Goal: Contribute content

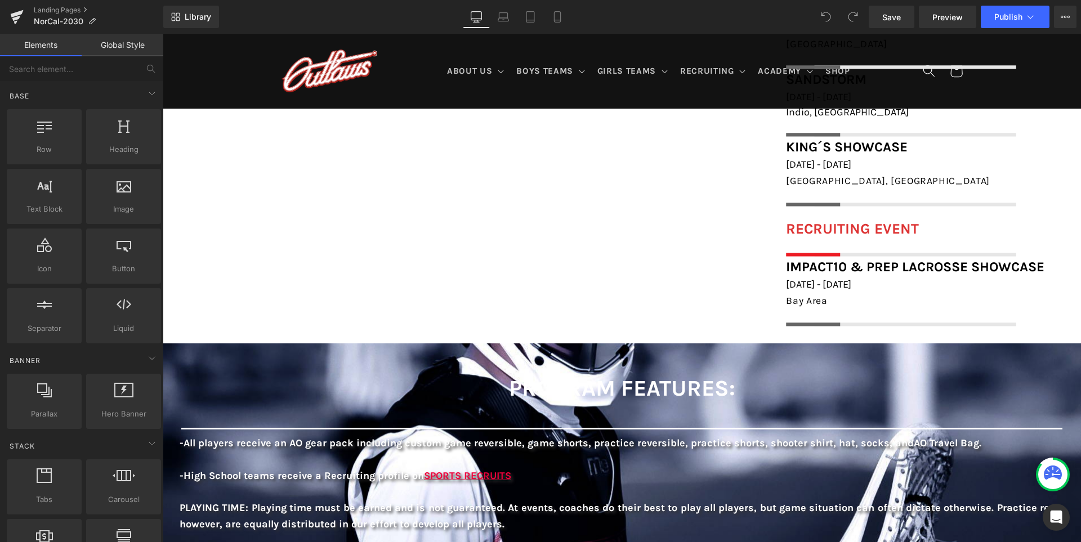
scroll to position [1352, 0]
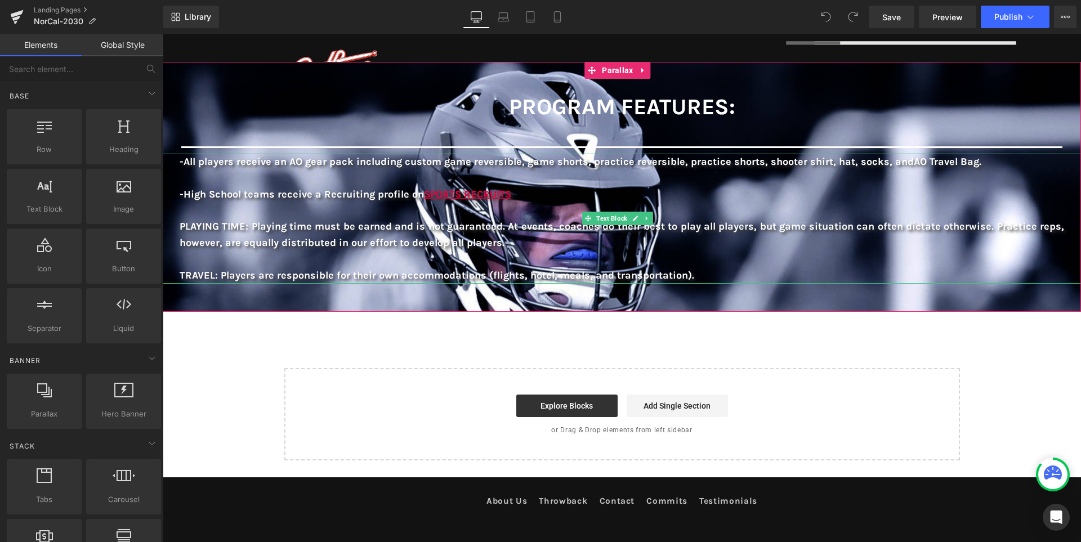
click at [182, 155] on strong "-All players receive an AO gear pack including custom game reversible, game sho…" at bounding box center [547, 161] width 734 height 12
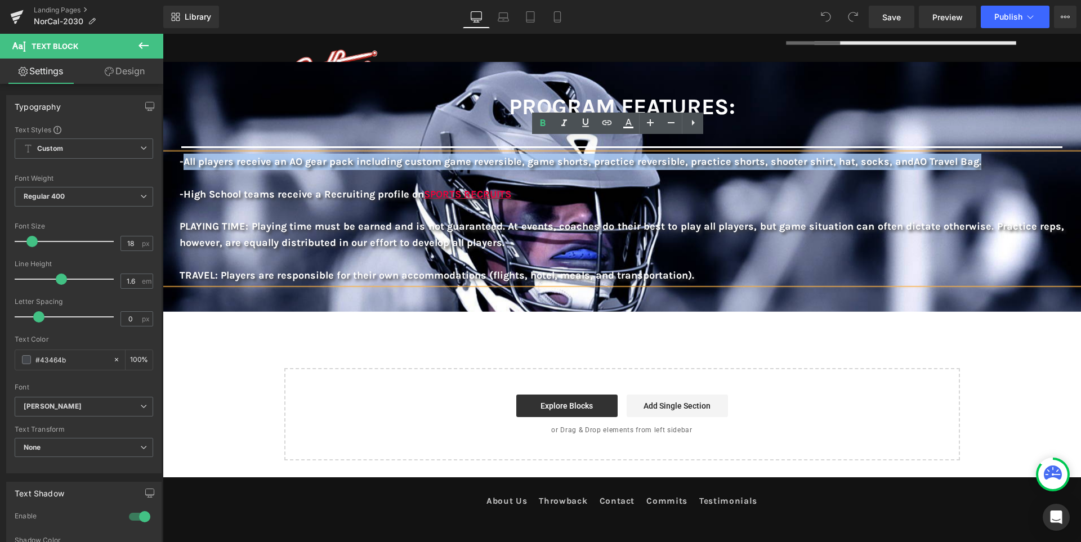
drag, startPoint x: 183, startPoint y: 146, endPoint x: 974, endPoint y: 153, distance: 791.4
click at [974, 154] on p "-All players receive an AO gear pack including custom game reversible, game sho…" at bounding box center [622, 162] width 885 height 16
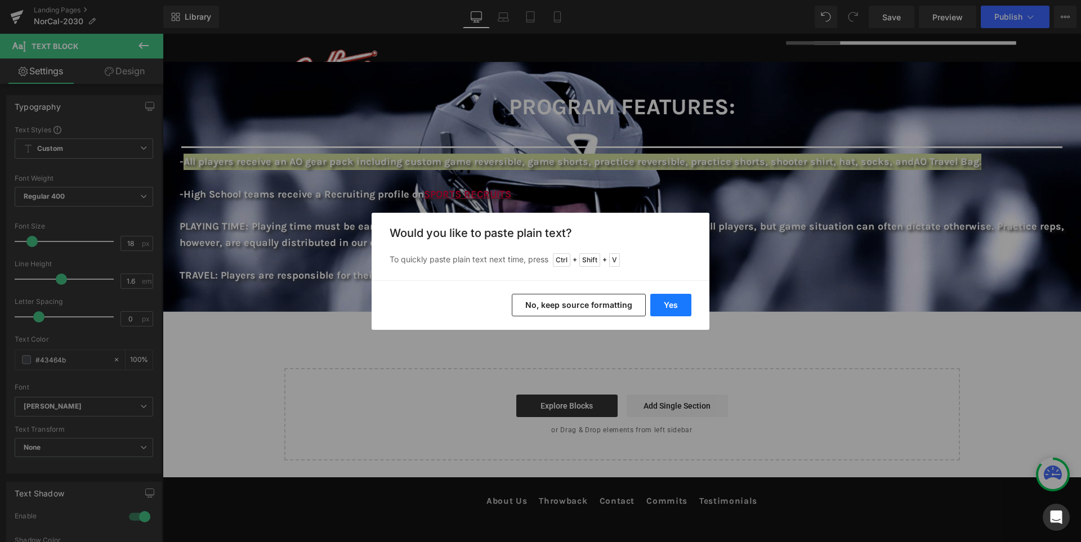
click at [681, 298] on button "Yes" at bounding box center [671, 305] width 41 height 23
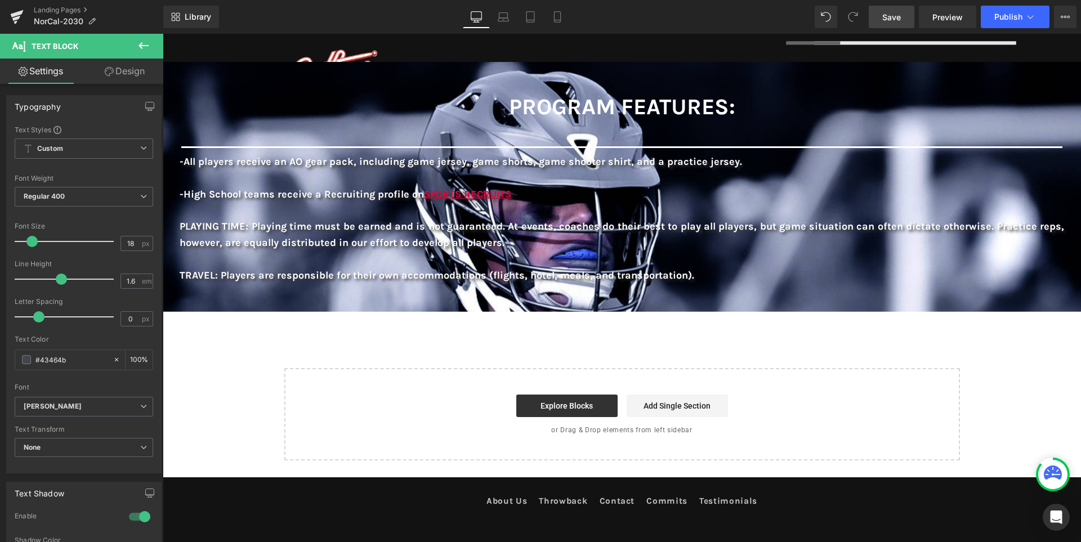
click at [884, 17] on span "Save" at bounding box center [892, 17] width 19 height 12
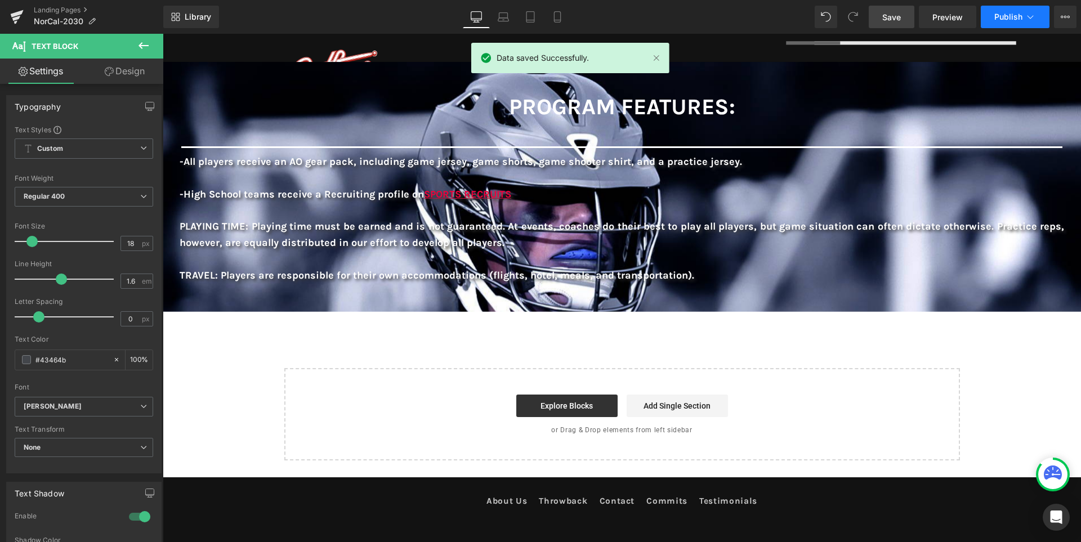
click at [1014, 20] on span "Publish" at bounding box center [1009, 16] width 28 height 9
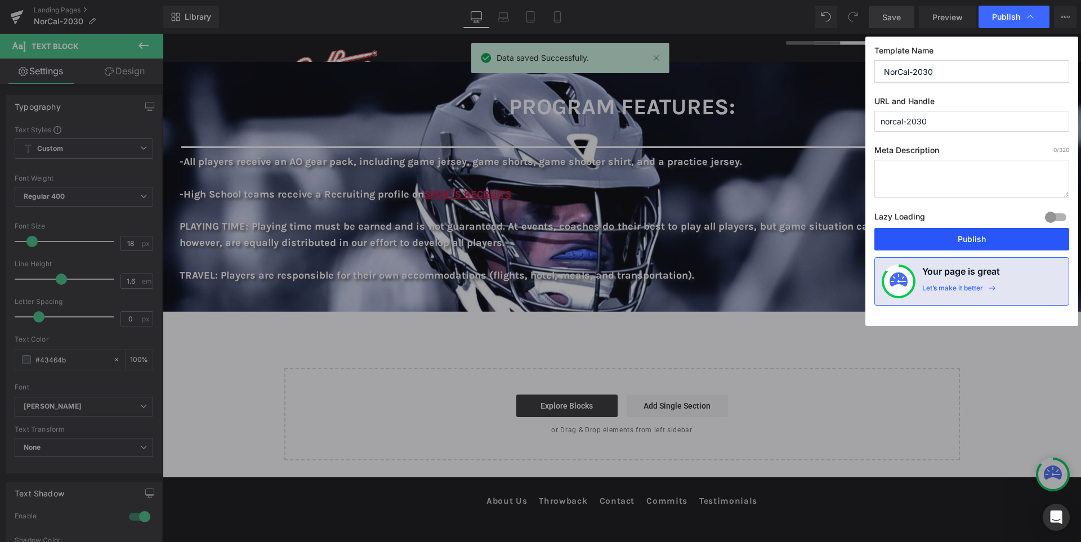
click at [969, 241] on button "Publish" at bounding box center [972, 239] width 195 height 23
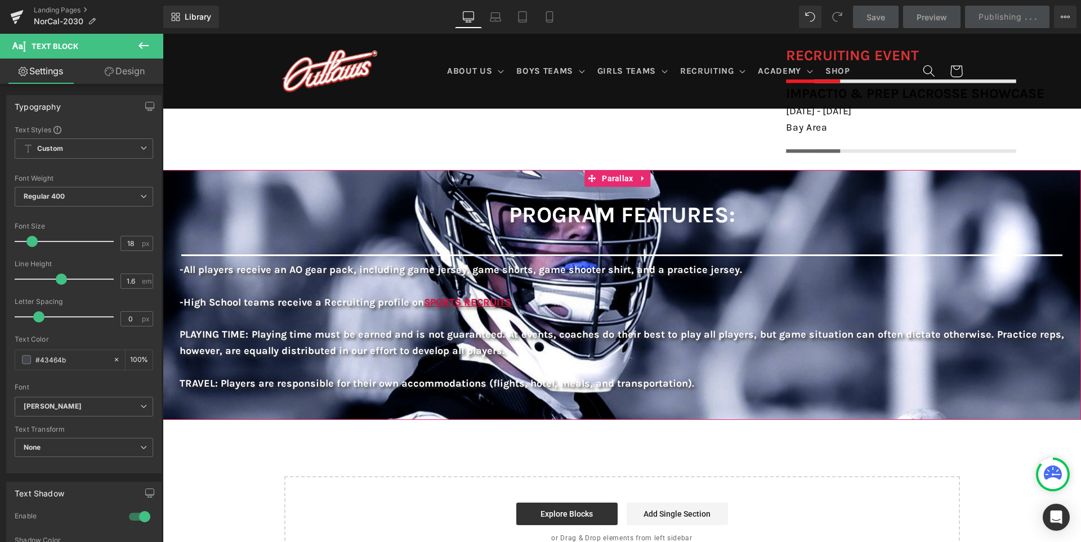
scroll to position [1239, 0]
